Goal: Transaction & Acquisition: Purchase product/service

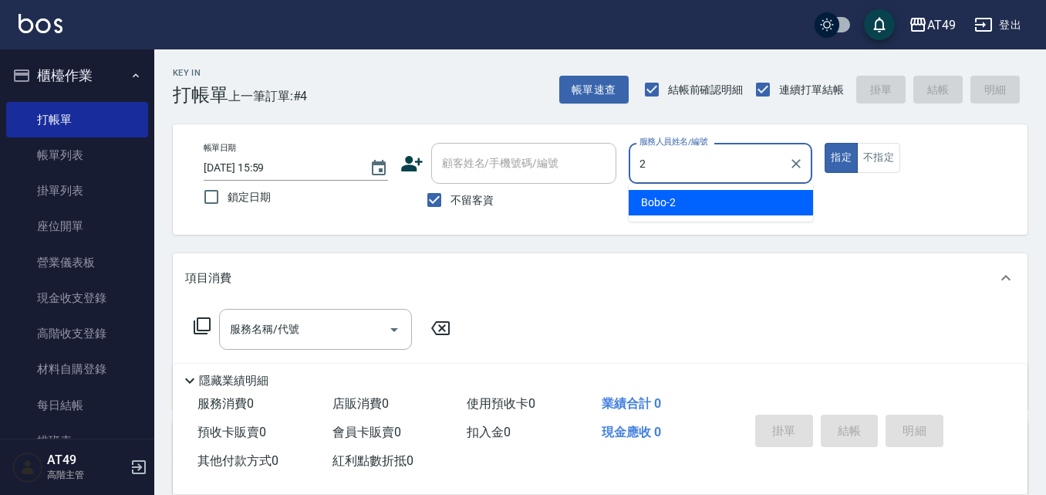
type input "2"
type button "true"
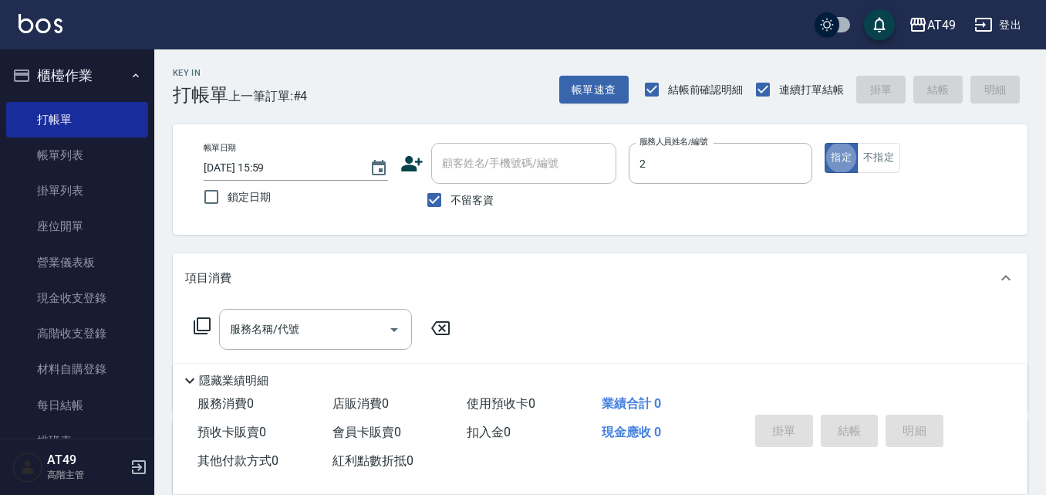
type input "Bobo-2"
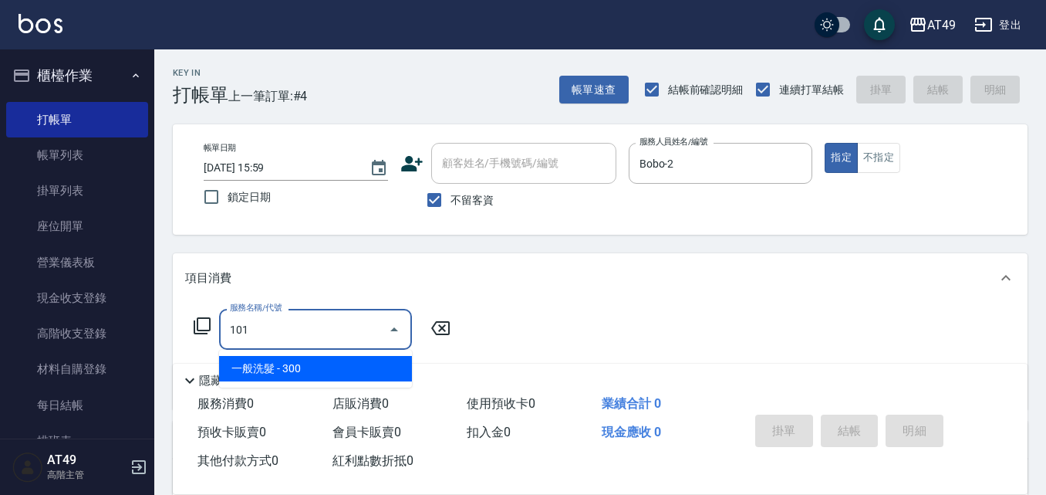
type input "一般洗髮(101)"
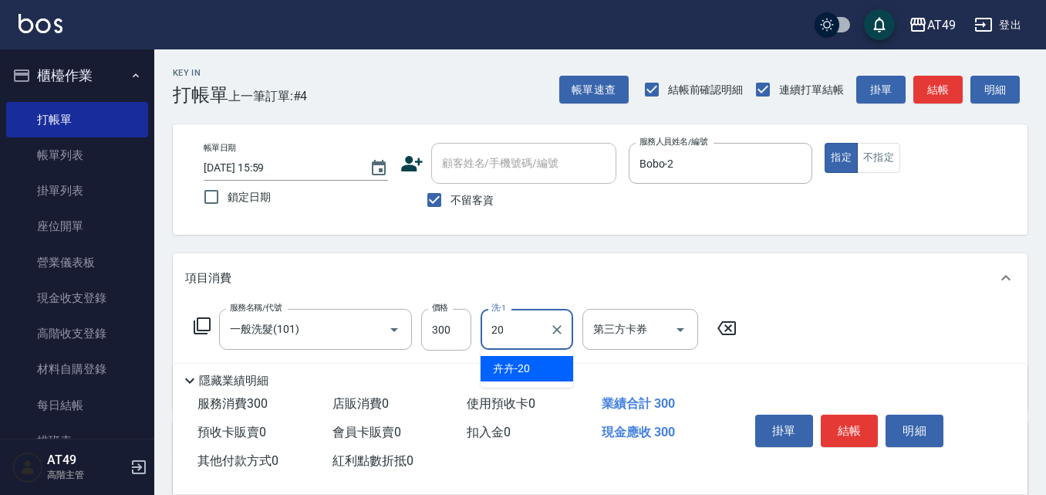
type input "卉卉-20"
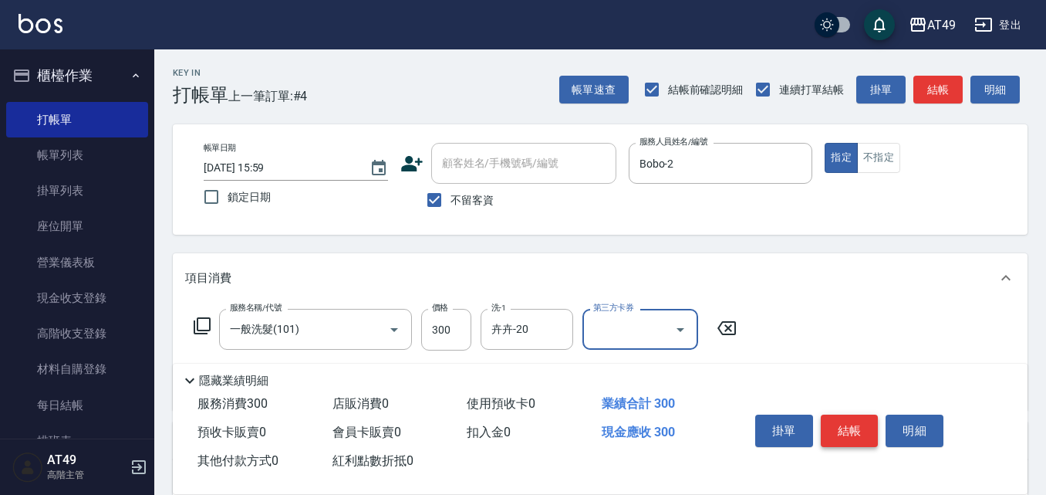
click at [843, 425] on button "結帳" at bounding box center [850, 430] width 58 height 32
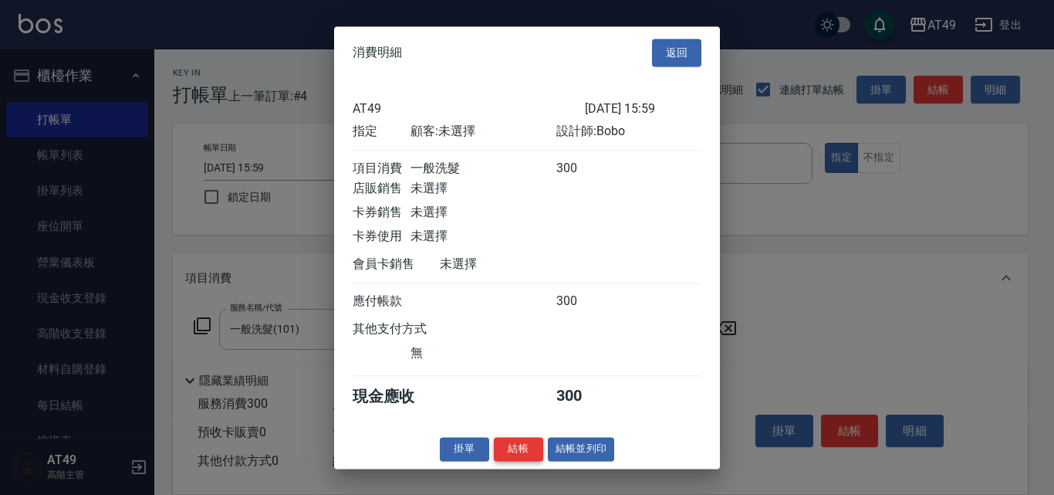
click at [533, 458] on button "結帳" at bounding box center [518, 449] width 49 height 24
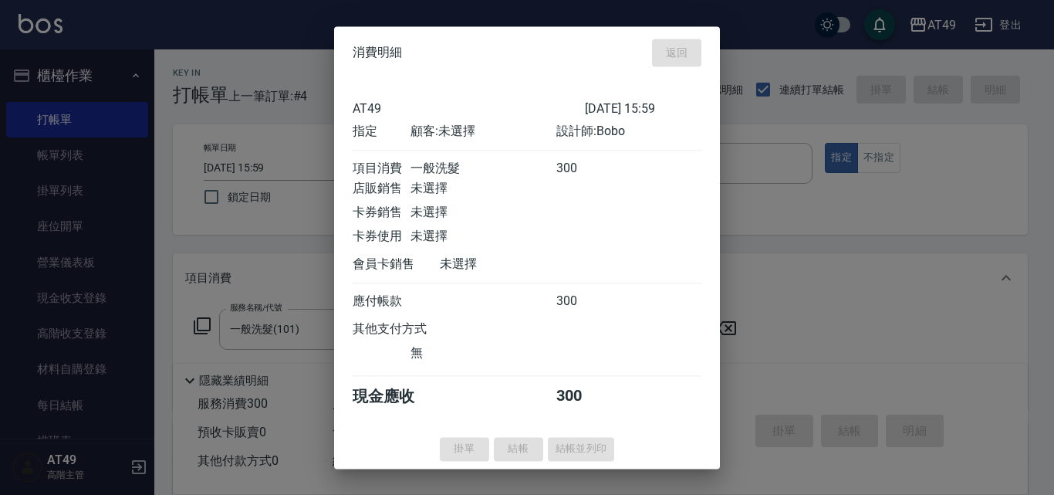
type input "[DATE] 17:01"
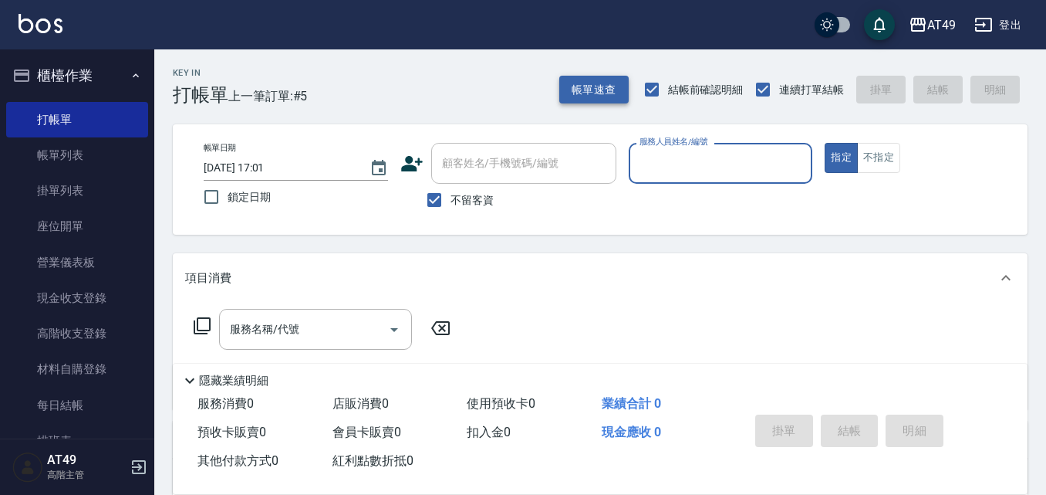
click at [588, 83] on button "帳單速查" at bounding box center [593, 90] width 69 height 29
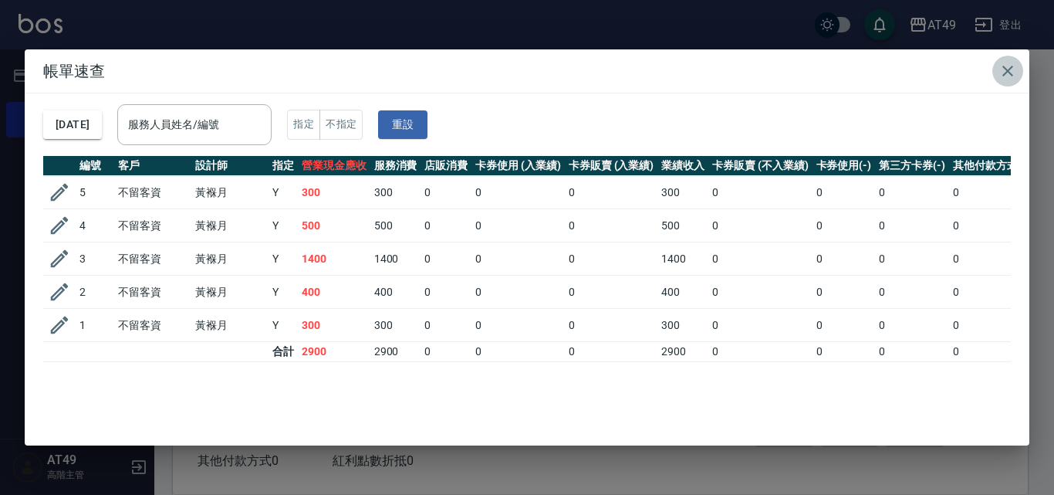
click at [1009, 72] on icon "button" at bounding box center [1007, 71] width 11 height 11
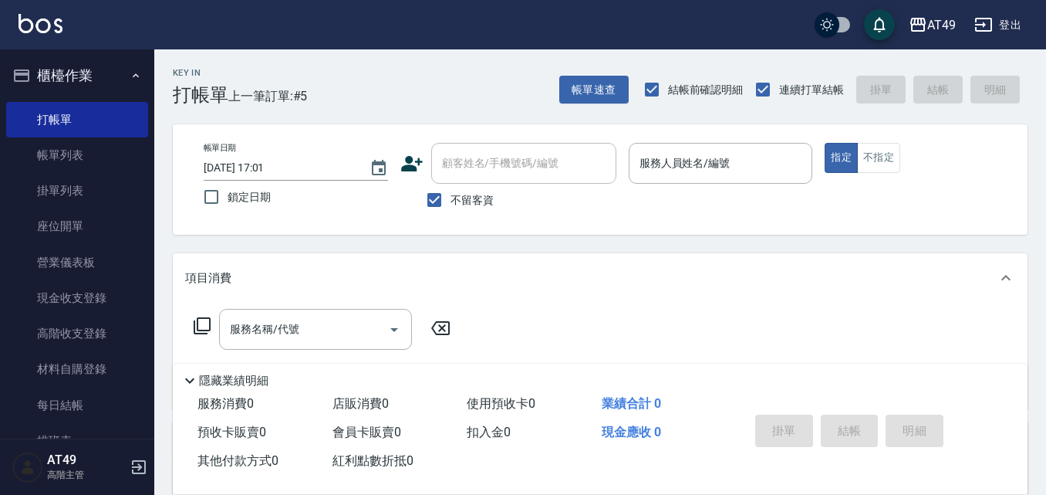
click at [553, 237] on div "Key In 打帳單 上一筆訂單:#5 帳單速查 結帳前確認明細 連續打單結帳 掛單 結帳 明細 帳單日期 [DATE] 17:01 鎖定日期 顧客姓名/手機…" at bounding box center [600, 383] width 892 height 668
